Goal: Task Accomplishment & Management: Manage account settings

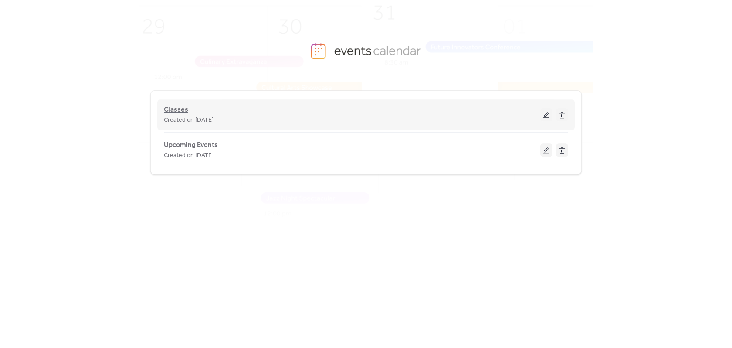
click at [184, 111] on span "Classes" at bounding box center [176, 110] width 24 height 10
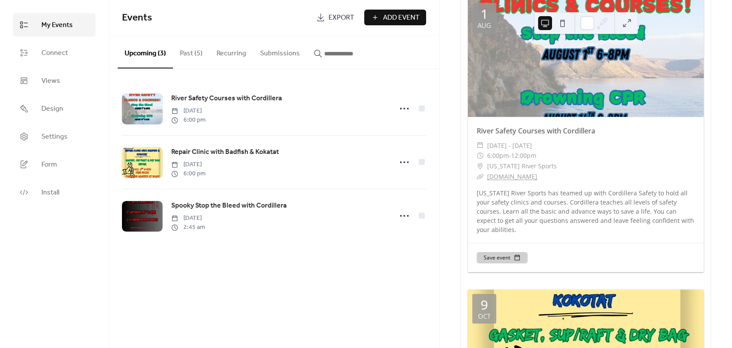
scroll to position [87, 0]
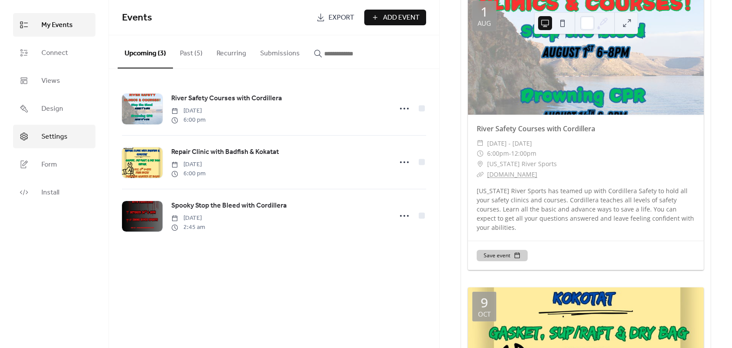
click at [59, 138] on span "Settings" at bounding box center [54, 137] width 26 height 10
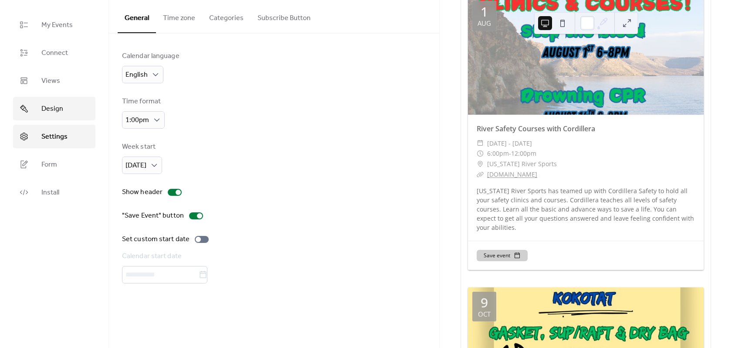
click at [52, 105] on span "Design" at bounding box center [52, 109] width 22 height 10
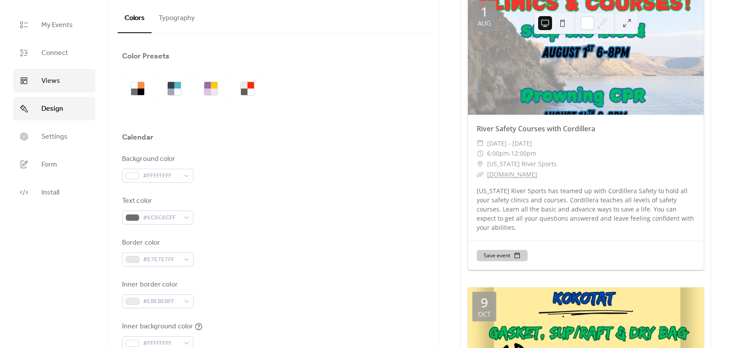
click at [54, 73] on link "Views" at bounding box center [54, 81] width 82 height 24
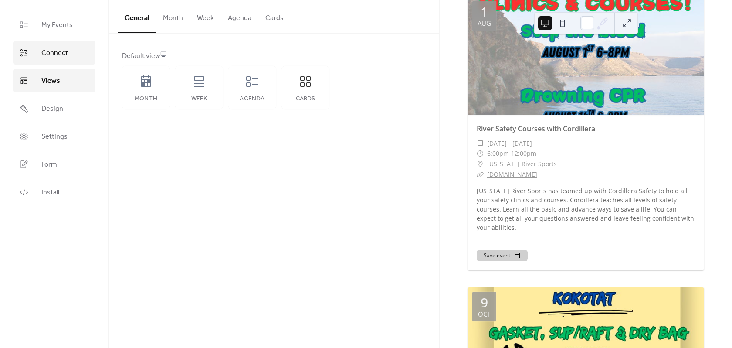
click at [54, 50] on span "Connect" at bounding box center [54, 53] width 27 height 10
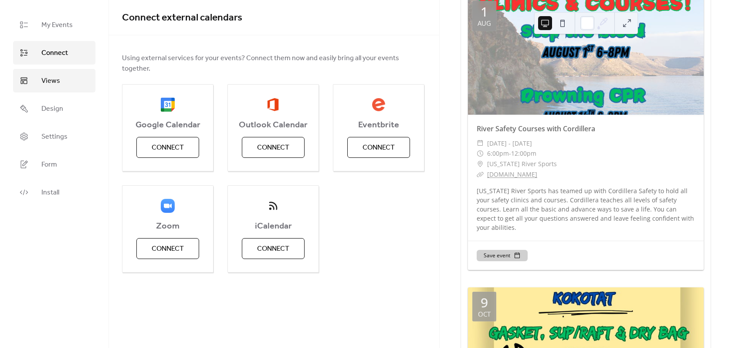
click at [54, 80] on span "Views" at bounding box center [50, 81] width 19 height 10
